Goal: Find specific page/section: Find specific page/section

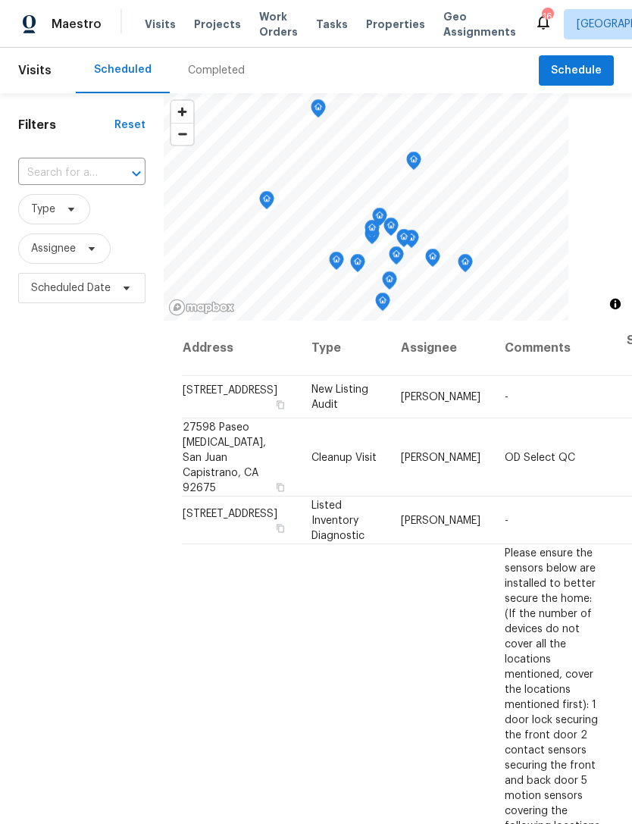
click at [67, 25] on span "Maestro" at bounding box center [77, 24] width 50 height 15
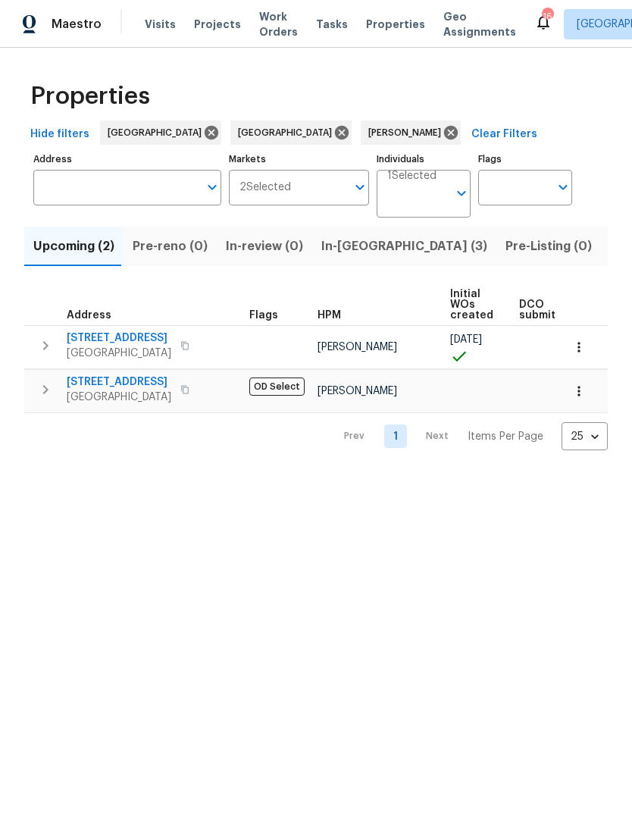
click at [339, 244] on span "In-reno (3)" at bounding box center [404, 246] width 166 height 21
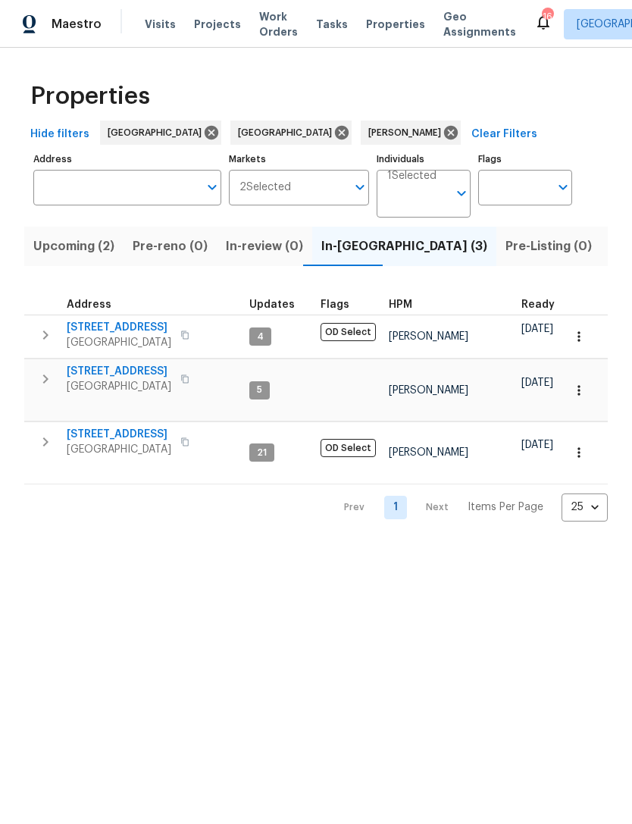
click at [117, 323] on span "16021 Augusta Dr" at bounding box center [119, 327] width 105 height 15
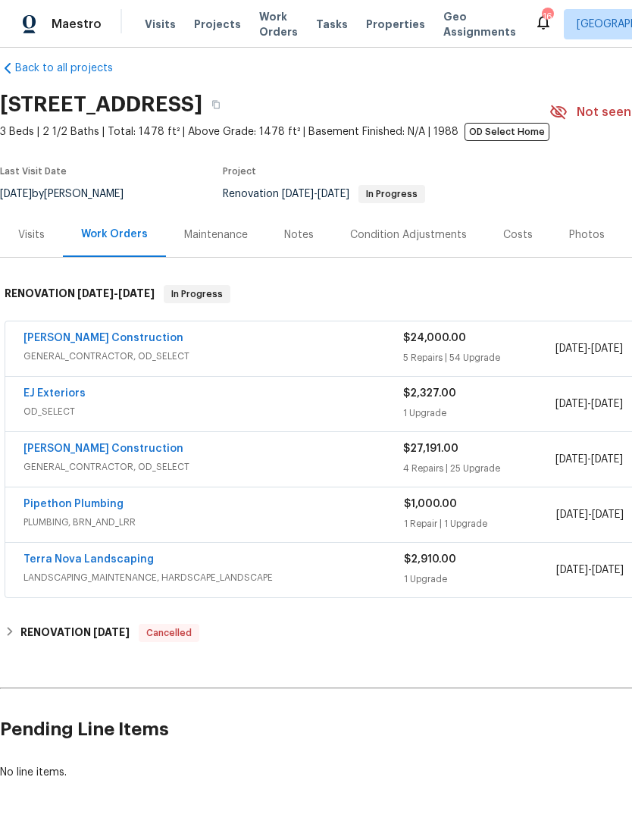
scroll to position [17, 0]
click at [56, 393] on link "EJ Exteriors" at bounding box center [54, 393] width 62 height 11
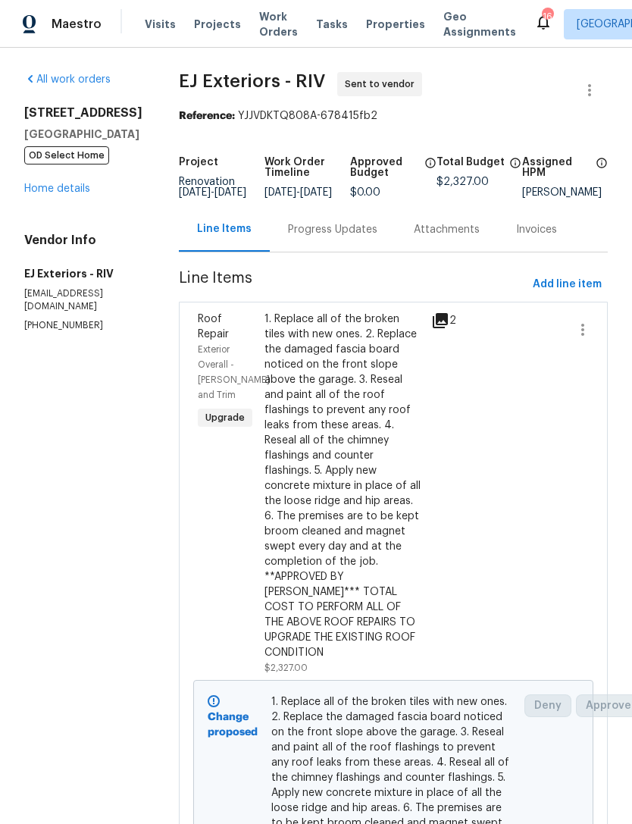
click at [445, 252] on div "Attachments" at bounding box center [447, 229] width 102 height 45
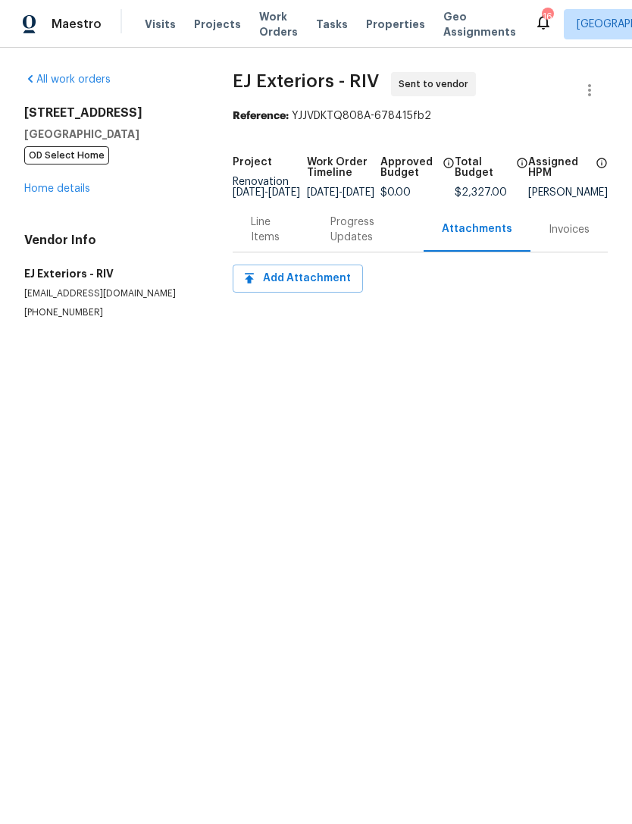
click at [363, 235] on div "Progress Updates" at bounding box center [367, 230] width 75 height 30
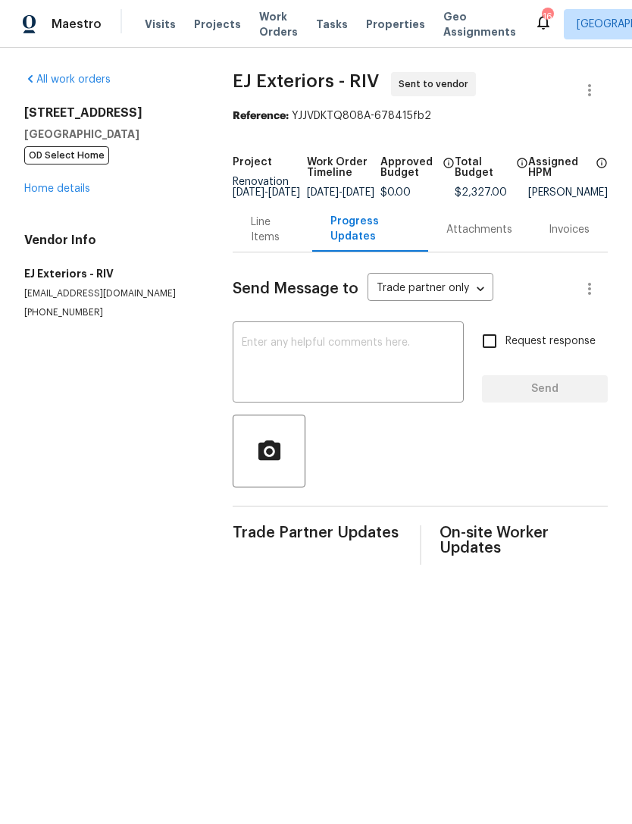
click at [256, 236] on div "Line Items" at bounding box center [272, 230] width 42 height 30
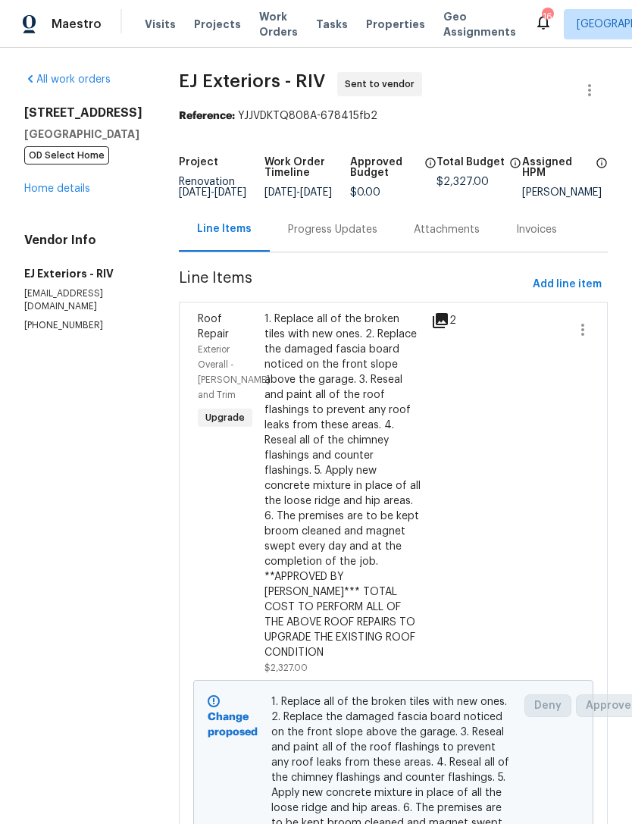
click at [436, 328] on icon at bounding box center [440, 320] width 15 height 15
